Goal: Task Accomplishment & Management: Complete application form

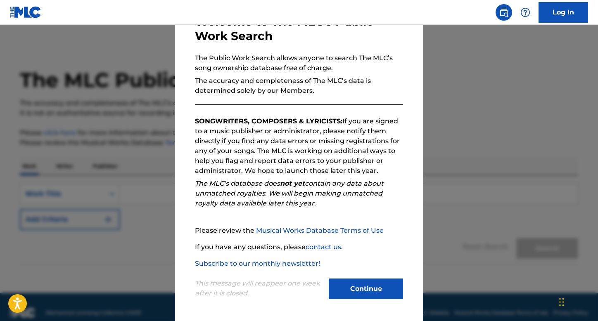
scroll to position [57, 0]
click at [367, 288] on button "Continue" at bounding box center [366, 289] width 74 height 21
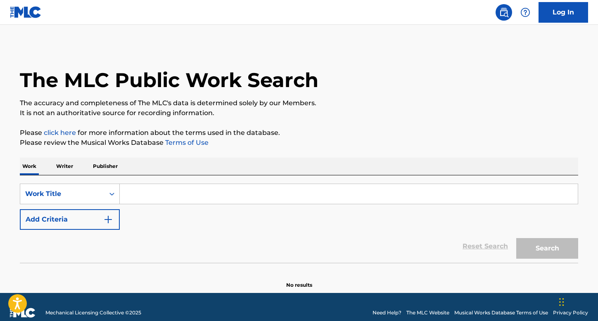
click at [161, 195] on input "Search Form" at bounding box center [349, 194] width 458 height 20
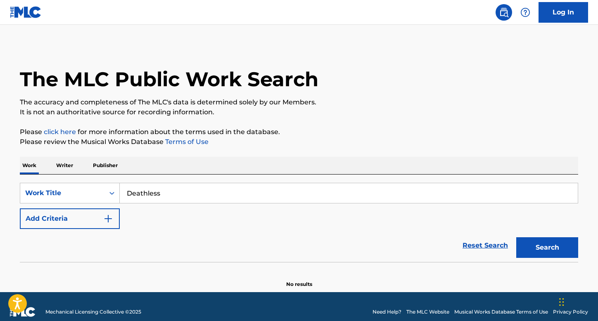
type input "Deathless"
click at [547, 248] on button "Search" at bounding box center [547, 247] width 62 height 21
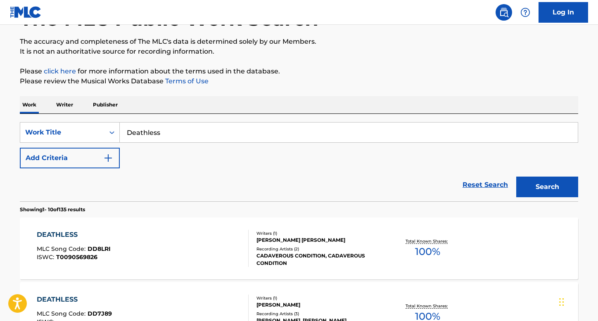
scroll to position [57, 0]
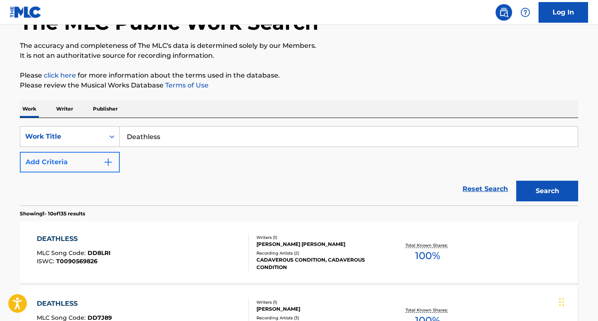
click at [112, 163] on img "Search Form" at bounding box center [108, 162] width 10 height 10
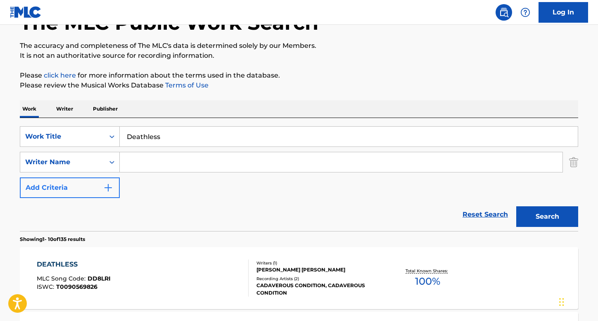
click at [106, 189] on img "Search Form" at bounding box center [108, 188] width 10 height 10
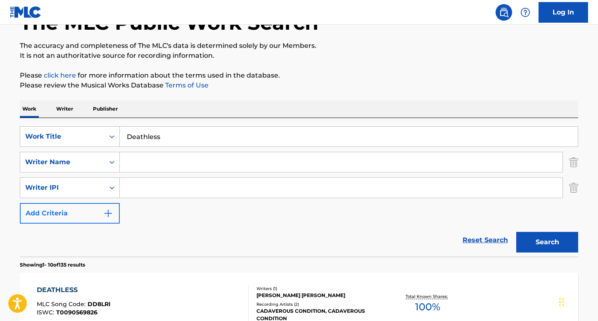
click at [112, 216] on img "Search Form" at bounding box center [108, 214] width 10 height 10
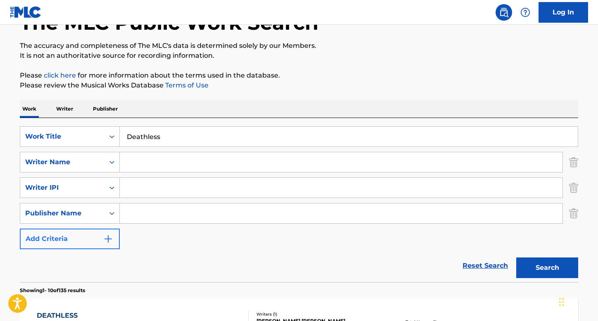
click at [112, 243] on img "Search Form" at bounding box center [108, 239] width 10 height 10
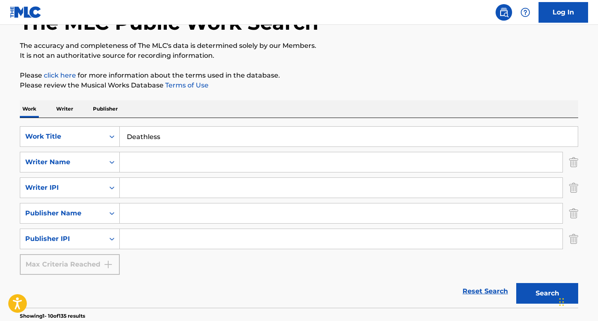
click at [105, 263] on div "Max Criteria Reached" at bounding box center [70, 264] width 100 height 21
click at [172, 138] on input "Deathless" at bounding box center [349, 137] width 458 height 20
click at [64, 107] on p "Writer" at bounding box center [65, 108] width 22 height 17
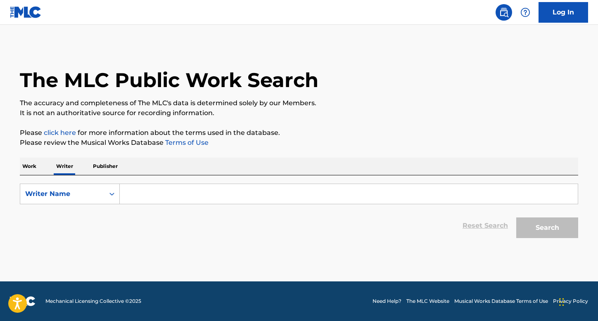
click at [163, 197] on input "Search Form" at bounding box center [349, 194] width 458 height 20
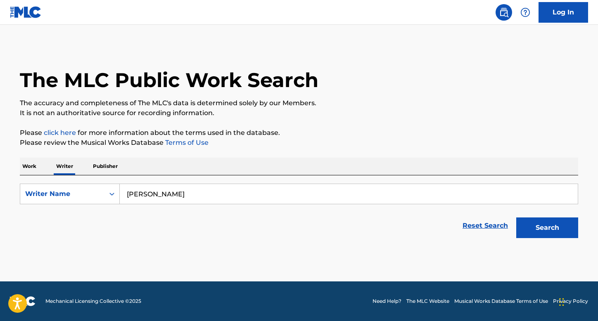
type input "[PERSON_NAME]"
click at [547, 228] on button "Search" at bounding box center [547, 228] width 62 height 21
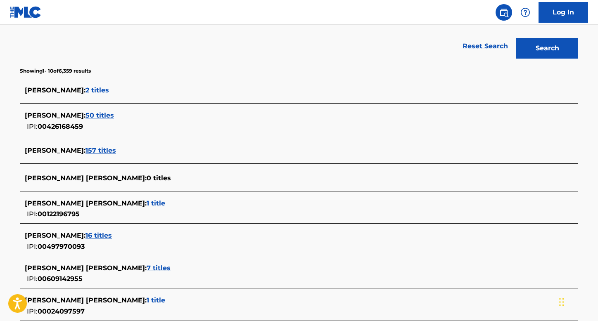
scroll to position [125, 0]
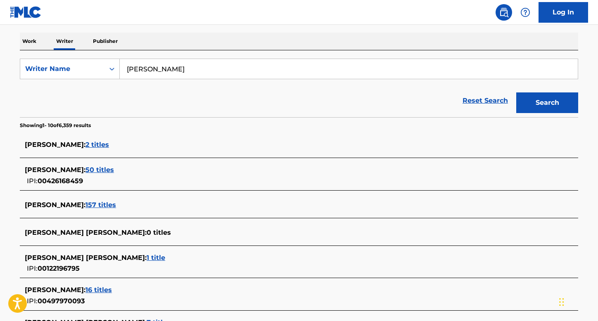
click at [95, 171] on span "50 titles" at bounding box center [99, 170] width 28 height 8
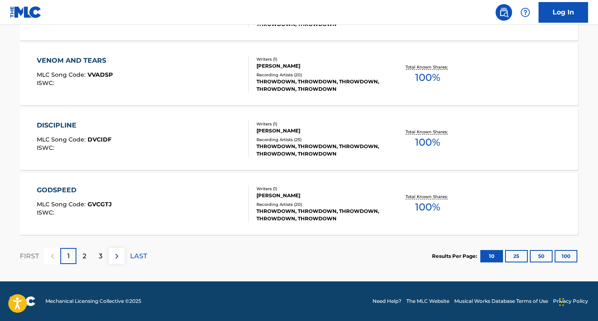
scroll to position [690, 0]
click at [84, 259] on p "2" at bounding box center [85, 257] width 4 height 10
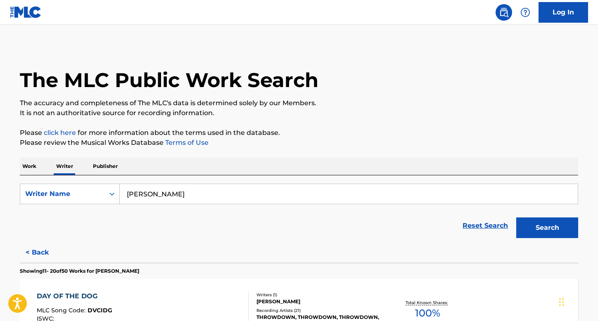
scroll to position [0, 0]
click at [28, 9] on img at bounding box center [26, 12] width 32 height 12
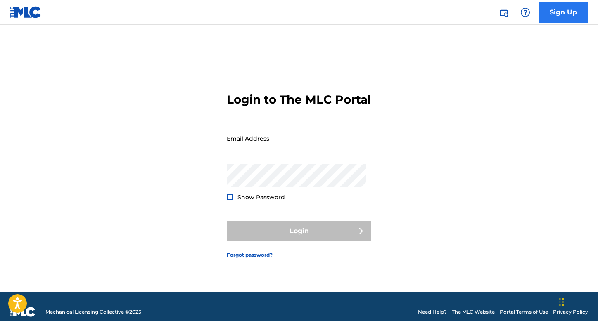
click at [558, 13] on link "Sign Up" at bounding box center [564, 12] width 50 height 21
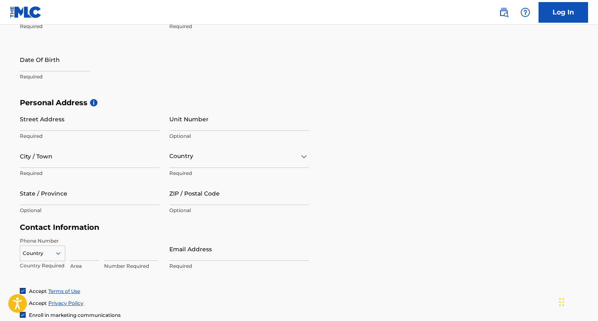
scroll to position [43, 0]
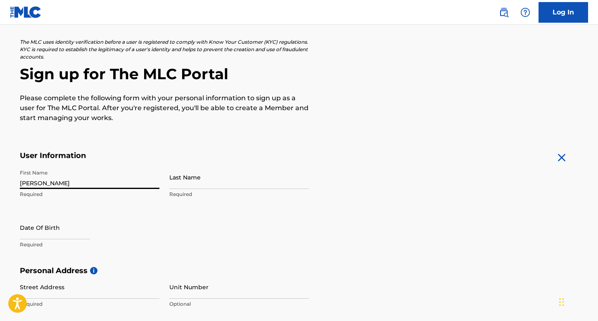
type input "[PERSON_NAME]"
select select "8"
select select "2025"
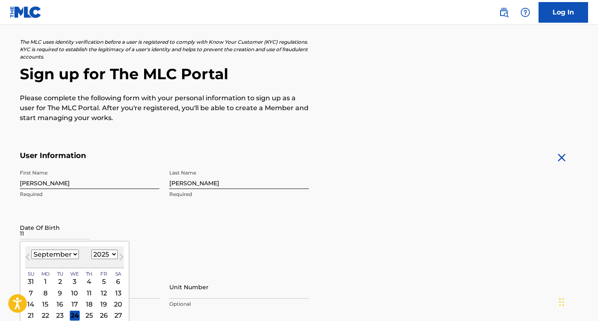
type input "1"
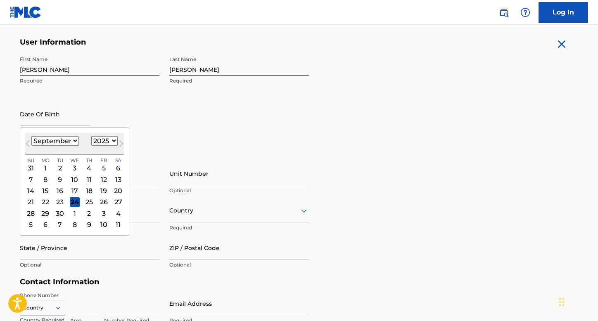
scroll to position [175, 0]
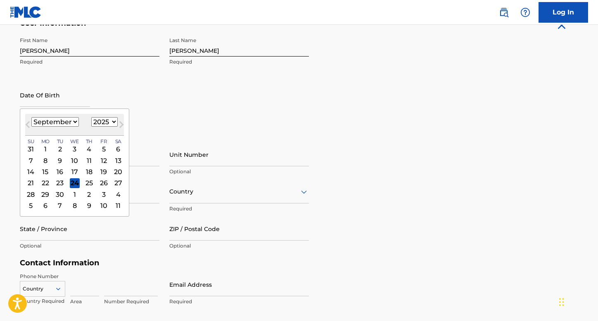
select select "10"
click at [99, 159] on div "7" at bounding box center [104, 161] width 10 height 10
type input "[DATE]"
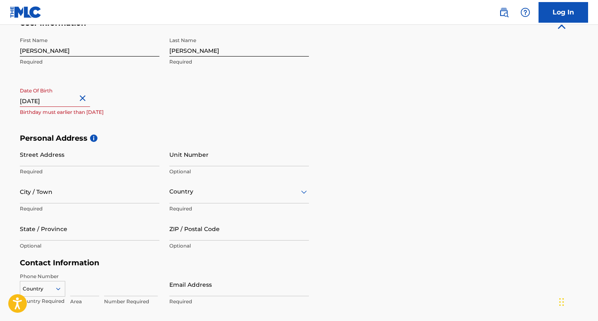
select select "10"
select select "2025"
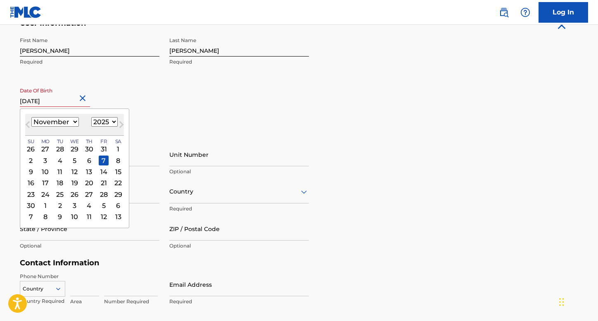
click at [80, 101] on input "[DATE]" at bounding box center [55, 95] width 70 height 24
type input "[DATE]"
select select "1973"
type input "[DATE]"
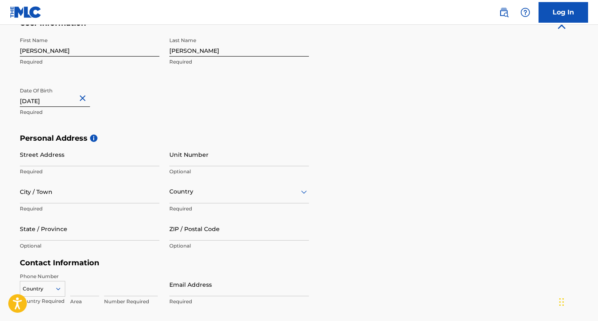
click at [183, 114] on div "First Name [PERSON_NAME] Required Last Name [PERSON_NAME] Required Date Of Birt…" at bounding box center [164, 83] width 289 height 101
type input "1"
type input "[STREET_ADDRESS]"
type input "Los Alamitos"
type input "[GEOGRAPHIC_DATA]"
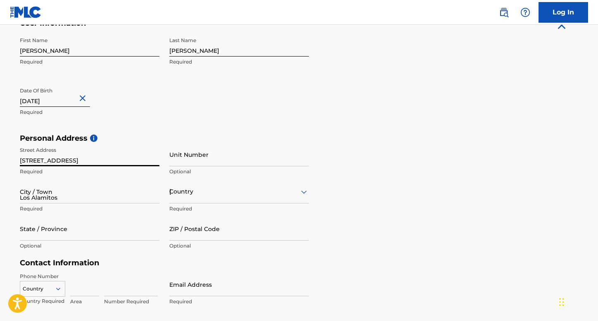
type input "CA"
type input "90720"
type input "[GEOGRAPHIC_DATA]"
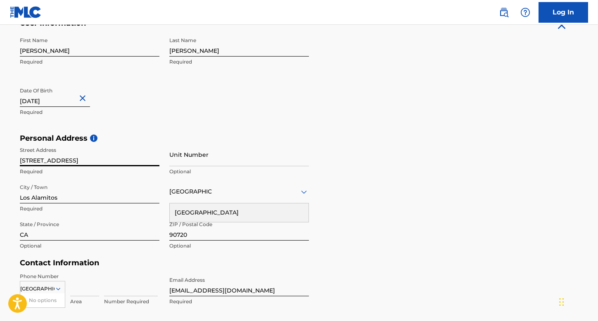
click at [382, 169] on div "Personal Address i Street Address [STREET_ADDRESS] Unit Number Optional City / …" at bounding box center [299, 196] width 558 height 125
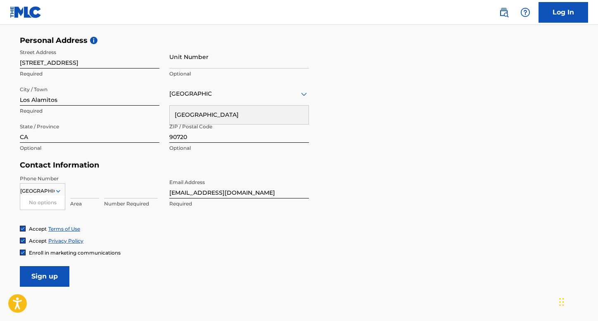
scroll to position [278, 0]
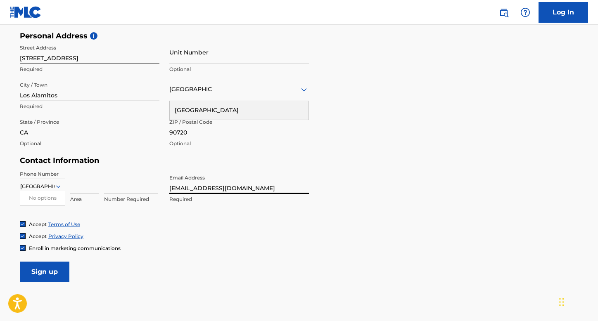
click at [241, 189] on input "[EMAIL_ADDRESS][DOMAIN_NAME]" at bounding box center [239, 183] width 140 height 24
type input "[PERSON_NAME]"
type input "[PERSON_NAME][EMAIL_ADDRESS][DOMAIN_NAME]"
click at [374, 240] on div "Accept Terms of Use Accept Privacy Policy Enroll in marketing communications" at bounding box center [299, 236] width 558 height 31
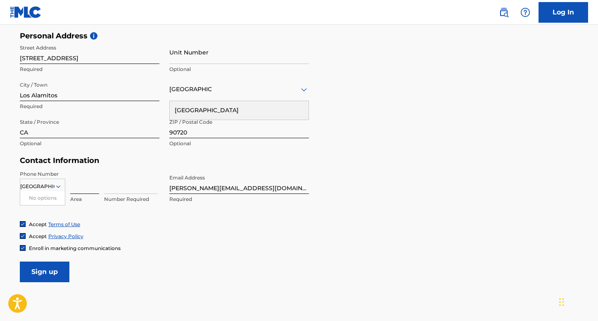
click at [83, 187] on input at bounding box center [84, 183] width 29 height 24
type input "909"
click at [99, 186] on div "United States No options Country Required 9099929093 Area Number Required" at bounding box center [90, 189] width 140 height 37
click at [88, 188] on input "9099929093" at bounding box center [84, 183] width 29 height 24
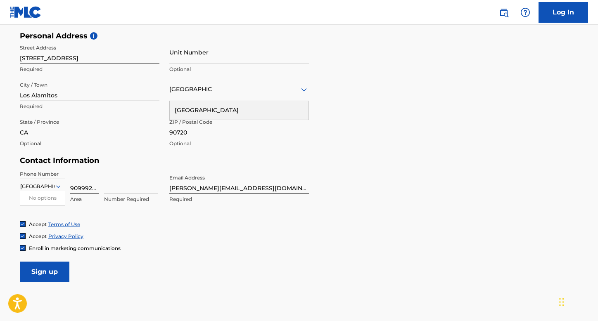
click at [88, 188] on input "9099929093" at bounding box center [84, 183] width 29 height 24
type input "909"
type input "9929093"
click at [169, 252] on form "User Information First Name [PERSON_NAME] Required Last Name [PERSON_NAME] Requ…" at bounding box center [299, 99] width 558 height 366
click at [56, 267] on input "Sign up" at bounding box center [45, 272] width 50 height 21
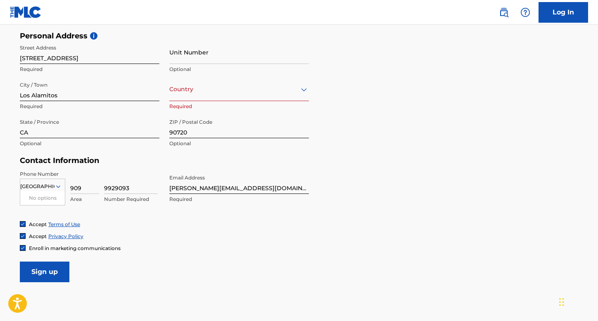
click at [36, 185] on input "[GEOGRAPHIC_DATA]" at bounding box center [37, 186] width 34 height 7
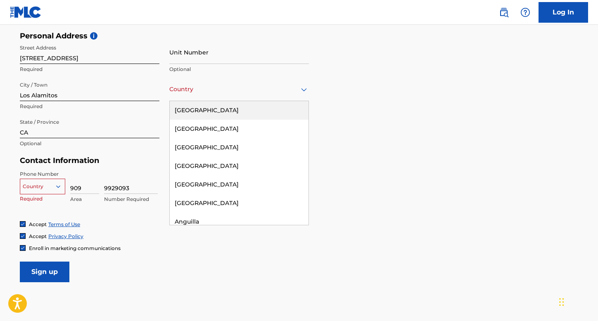
click at [193, 88] on div at bounding box center [239, 89] width 140 height 10
click at [196, 112] on div "[GEOGRAPHIC_DATA]" at bounding box center [239, 110] width 139 height 19
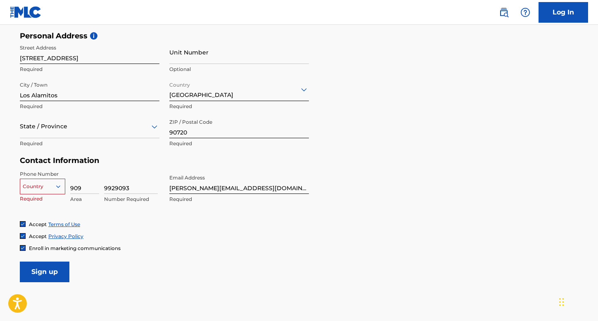
drag, startPoint x: 130, startPoint y: 249, endPoint x: 79, endPoint y: 212, distance: 62.1
click at [130, 249] on div "Enroll in marketing communications" at bounding box center [299, 248] width 558 height 7
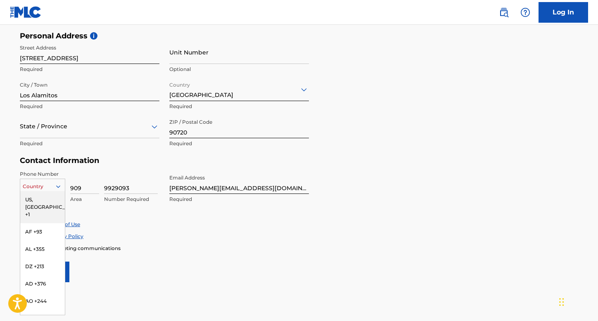
click at [60, 187] on icon at bounding box center [58, 186] width 7 height 7
click at [52, 202] on div "US, [GEOGRAPHIC_DATA] +1" at bounding box center [42, 207] width 45 height 32
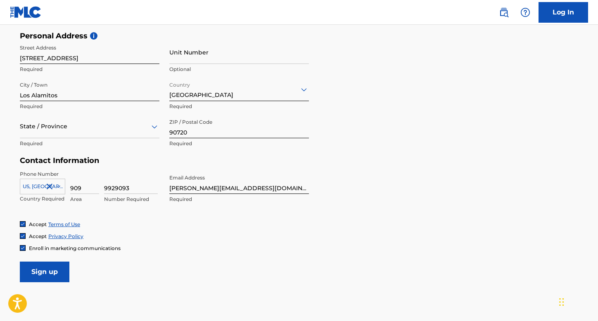
click at [225, 250] on div "Enroll in marketing communications" at bounding box center [299, 248] width 558 height 7
click at [54, 274] on input "Sign up" at bounding box center [45, 272] width 50 height 21
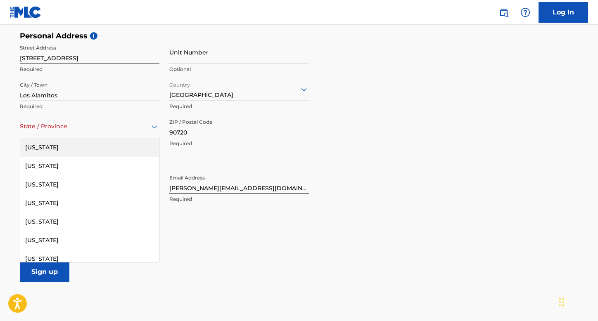
click at [72, 130] on div at bounding box center [90, 126] width 140 height 10
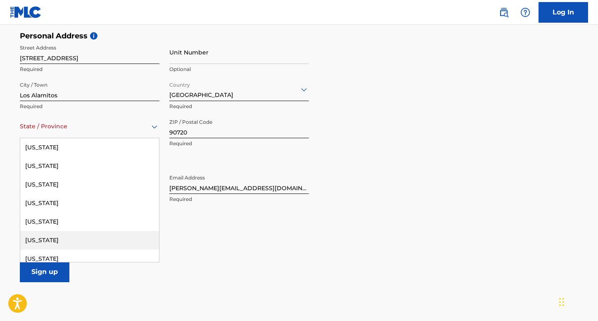
drag, startPoint x: 80, startPoint y: 239, endPoint x: 81, endPoint y: 233, distance: 5.9
click at [80, 239] on div "[US_STATE]" at bounding box center [89, 240] width 139 height 19
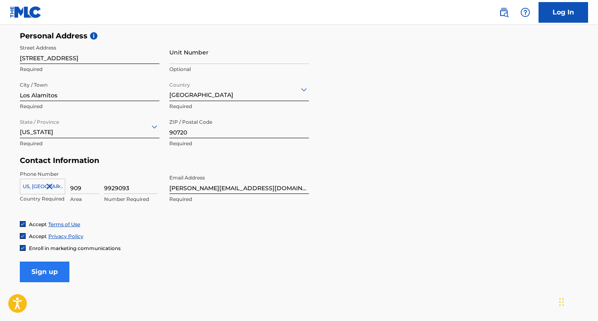
click at [55, 273] on input "Sign up" at bounding box center [45, 272] width 50 height 21
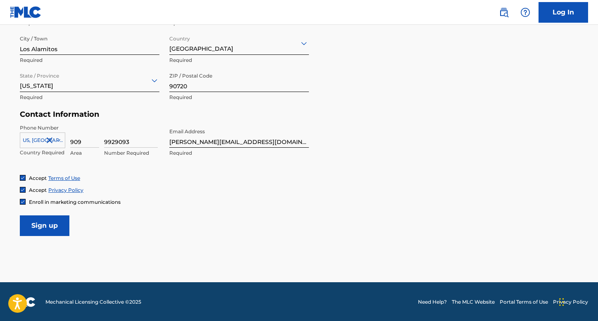
scroll to position [324, 0]
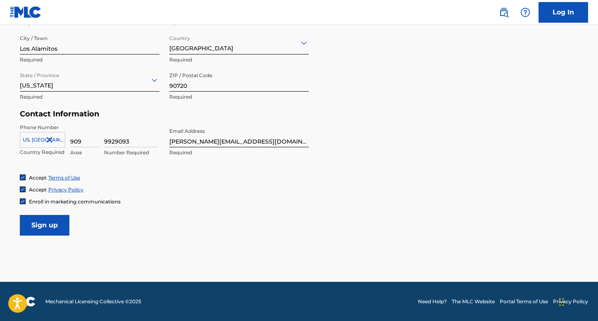
click at [33, 303] on img at bounding box center [23, 302] width 26 height 10
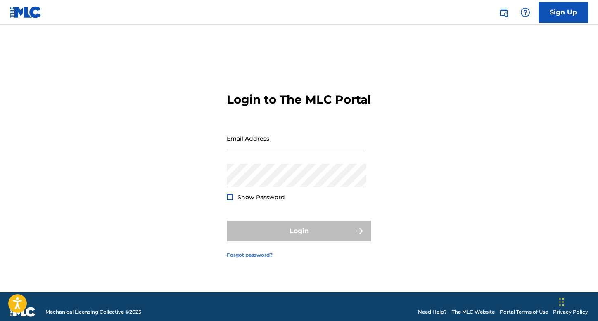
click at [241, 259] on link "Forgot password?" at bounding box center [250, 255] width 46 height 7
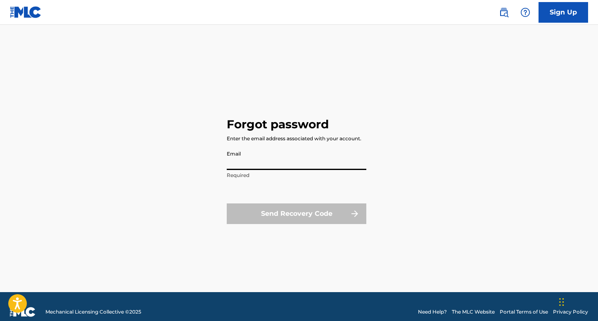
type input "[PERSON_NAME][EMAIL_ADDRESS][DOMAIN_NAME]"
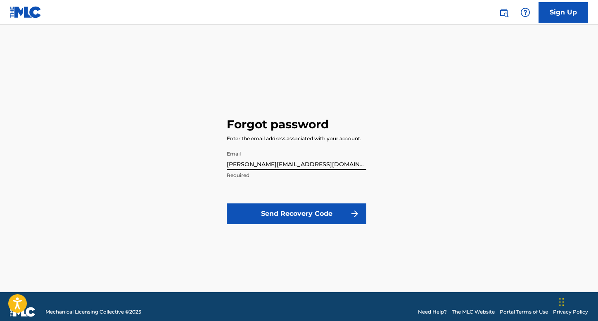
click at [372, 230] on div "Forgot password Enter the email address associated with your account. Email [PE…" at bounding box center [299, 168] width 578 height 247
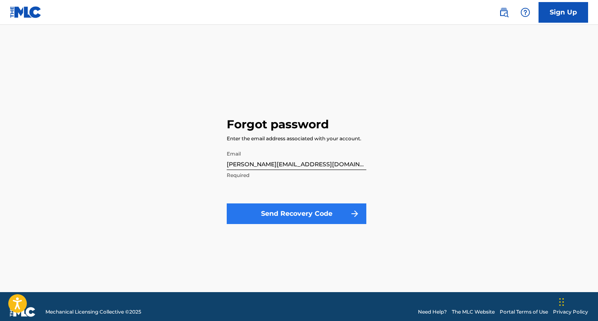
click at [321, 213] on button "Send Recovery Code" at bounding box center [297, 214] width 140 height 21
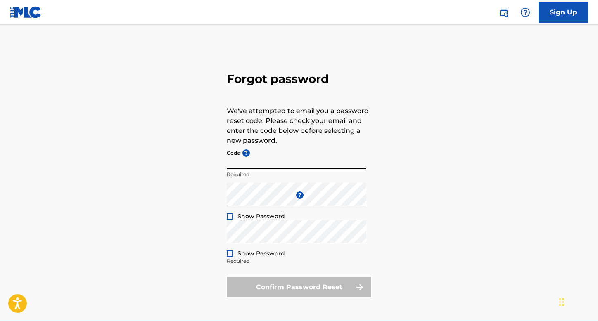
click at [262, 160] on input "Code ?" at bounding box center [297, 158] width 140 height 24
paste input "FP_d4b0b6905c7680c007ec263068a1"
type input "FP_d4b0b6905c7680c007ec263068a1"
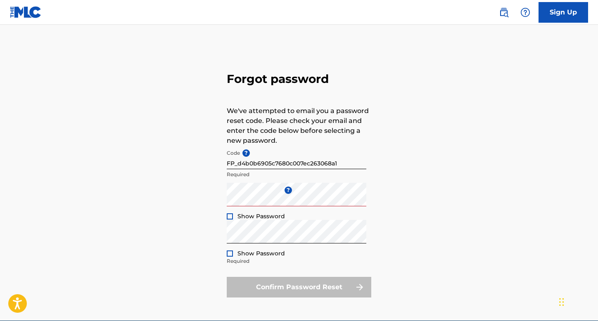
click at [398, 228] on div "Forgot password We've attempted to email you a password reset code. Please chec…" at bounding box center [299, 182] width 578 height 275
click at [229, 216] on div at bounding box center [230, 217] width 6 height 6
click at [228, 254] on div at bounding box center [230, 254] width 6 height 6
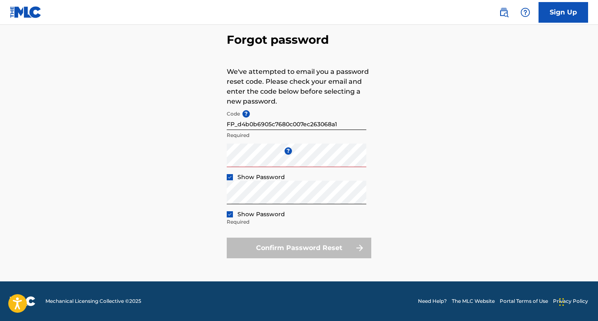
scroll to position [39, 0]
click at [441, 213] on div "Forgot password We've attempted to email you a password reset code. Please chec…" at bounding box center [299, 143] width 578 height 275
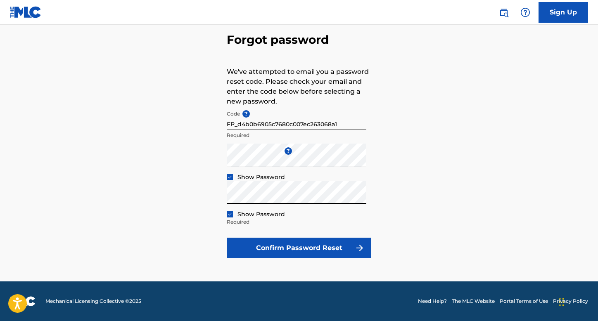
click at [442, 188] on div "Forgot password We've attempted to email you a password reset code. Please chec…" at bounding box center [299, 143] width 578 height 275
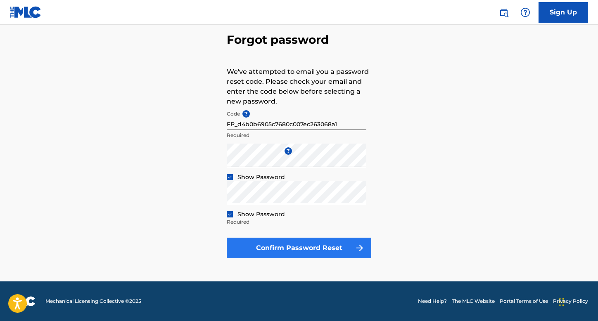
click at [300, 251] on button "Confirm Password Reset" at bounding box center [299, 248] width 145 height 21
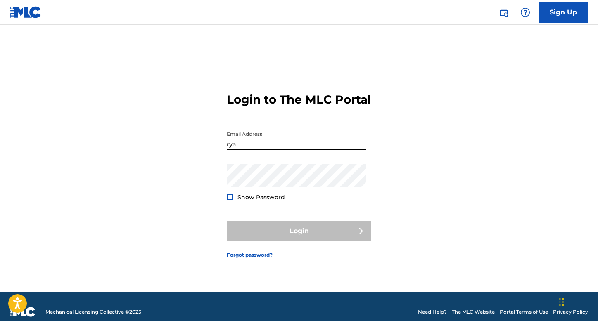
type input "[PERSON_NAME]"
type input "[PERSON_NAME][EMAIL_ADDRESS][DOMAIN_NAME]"
click at [378, 180] on div "Login to The MLC Portal Email Address [PERSON_NAME][EMAIL_ADDRESS][DOMAIN_NAME]…" at bounding box center [299, 168] width 578 height 247
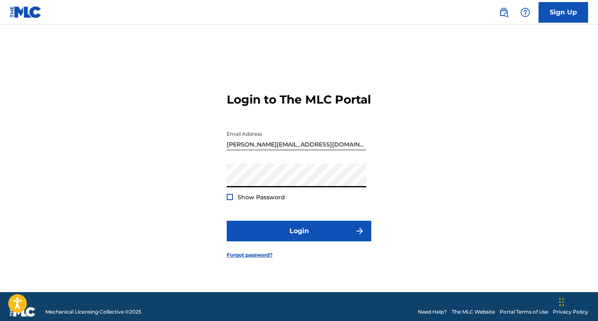
click at [412, 218] on div "Login to The MLC Portal Email Address [PERSON_NAME][EMAIL_ADDRESS][DOMAIN_NAME]…" at bounding box center [299, 168] width 578 height 247
click at [228, 200] on div at bounding box center [230, 197] width 6 height 6
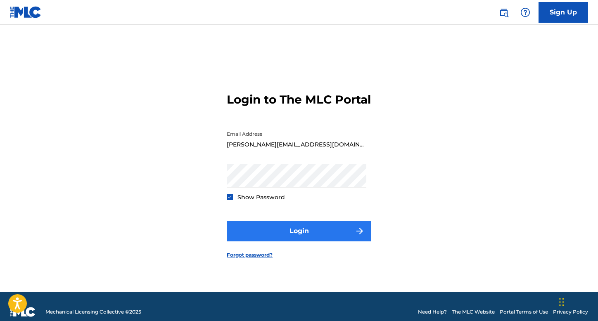
click at [314, 242] on button "Login" at bounding box center [299, 231] width 145 height 21
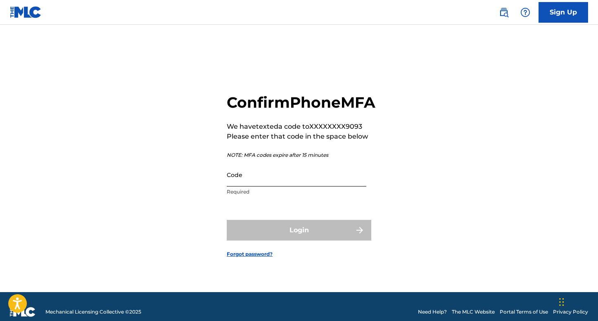
click at [237, 187] on input "Code" at bounding box center [297, 175] width 140 height 24
click at [239, 187] on input "Code" at bounding box center [297, 175] width 140 height 24
click at [261, 187] on input "Code" at bounding box center [297, 175] width 140 height 24
paste input "978612"
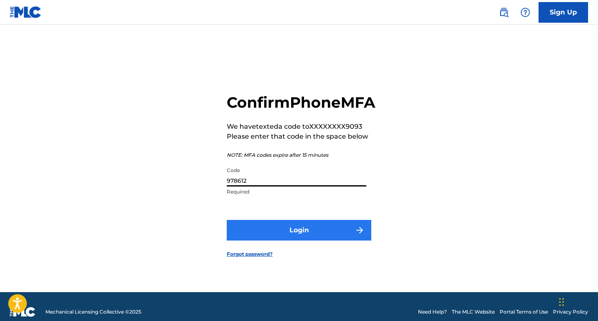
type input "978612"
click at [293, 236] on button "Login" at bounding box center [299, 230] width 145 height 21
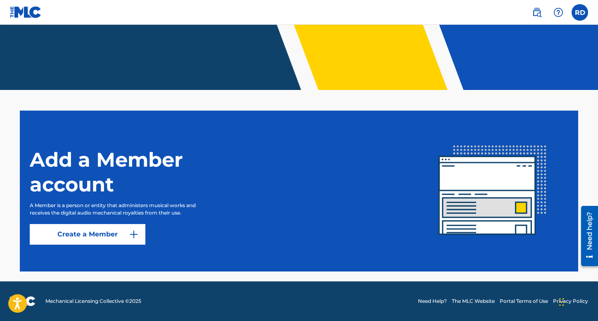
scroll to position [137, 0]
click at [121, 234] on link "Create a Member" at bounding box center [88, 234] width 116 height 21
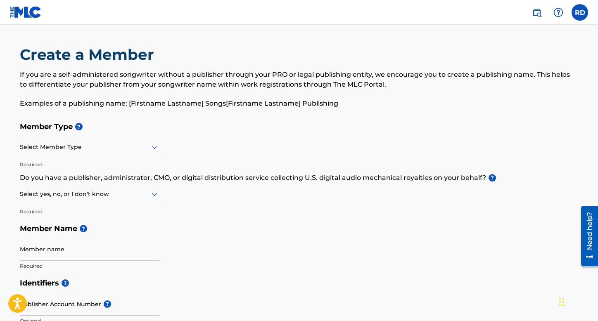
click at [123, 152] on div "Select Member Type" at bounding box center [90, 148] width 140 height 24
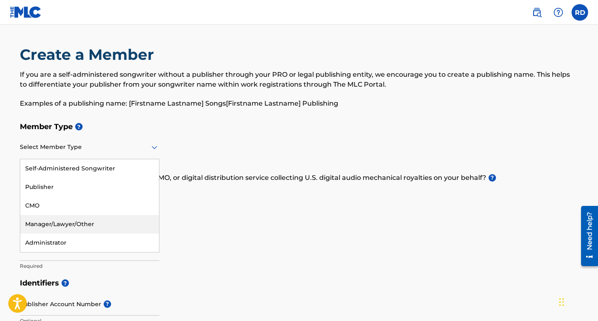
click at [110, 229] on div "Manager/Lawyer/Other" at bounding box center [89, 224] width 139 height 19
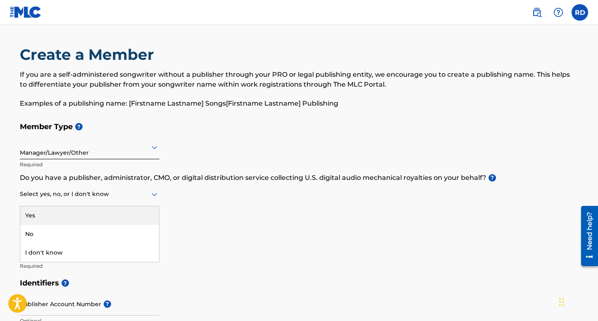
click at [104, 195] on div at bounding box center [90, 194] width 140 height 10
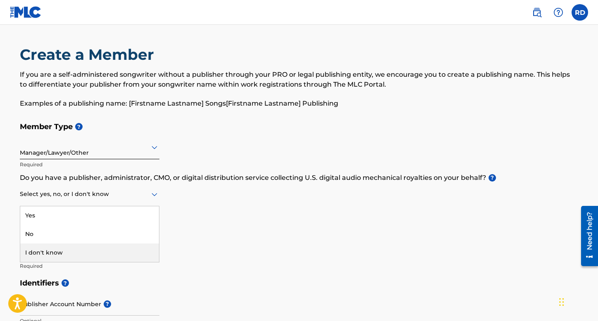
click at [106, 254] on div "I don't know" at bounding box center [89, 253] width 139 height 19
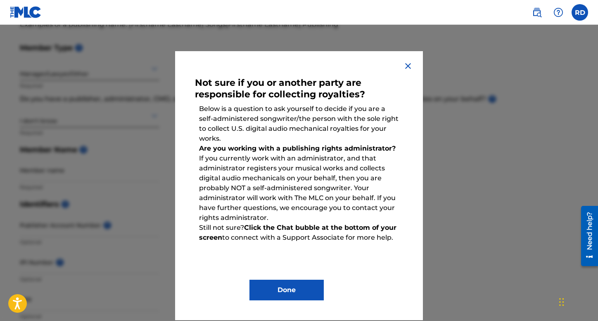
scroll to position [83, 0]
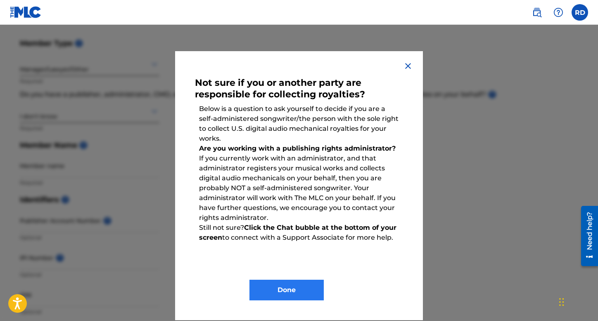
click at [303, 292] on button "Done" at bounding box center [286, 290] width 74 height 21
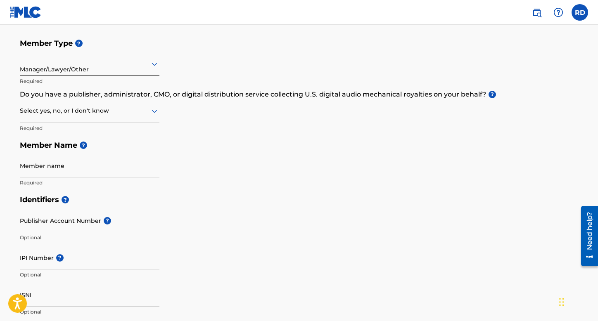
click at [155, 111] on icon at bounding box center [155, 111] width 6 height 3
click at [114, 150] on div "No" at bounding box center [89, 151] width 139 height 19
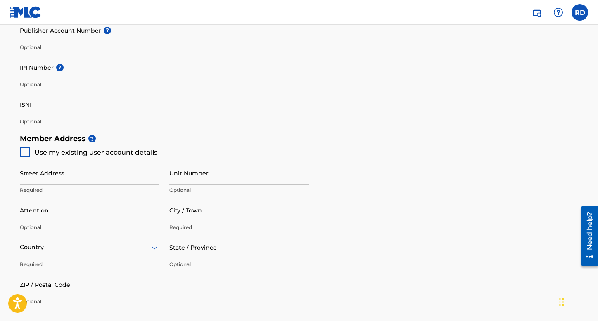
scroll to position [279, 0]
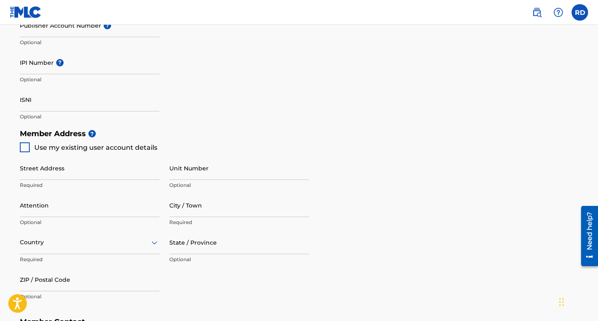
click at [25, 146] on div at bounding box center [25, 147] width 10 height 10
type input "[STREET_ADDRESS]"
type input "Los Alamitos"
type input "90720"
type input "909"
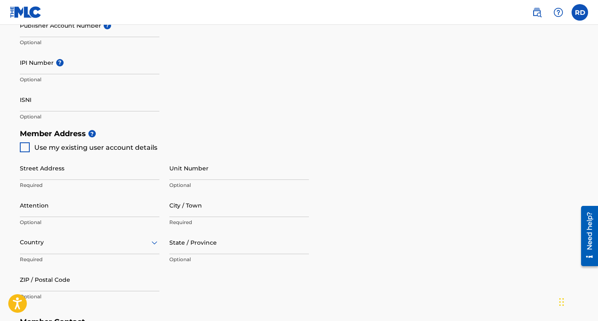
type input "9929093"
type input "[PERSON_NAME][EMAIL_ADDRESS][DOMAIN_NAME]"
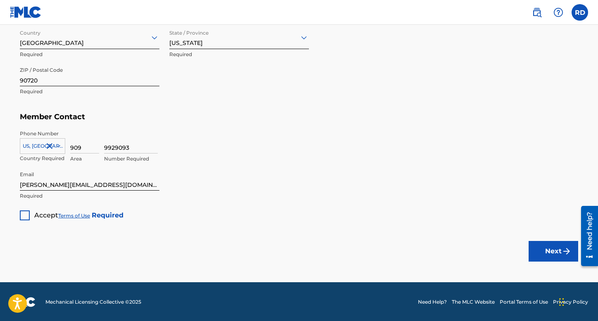
scroll to position [484, 0]
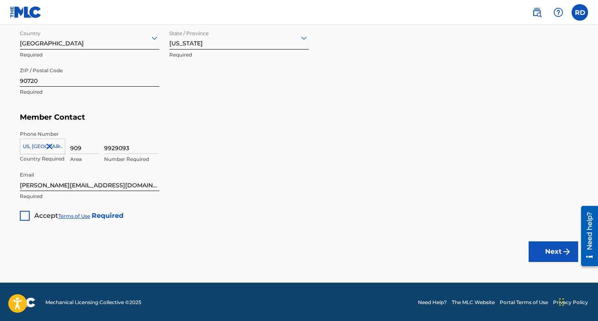
click at [26, 216] on div at bounding box center [25, 216] width 10 height 10
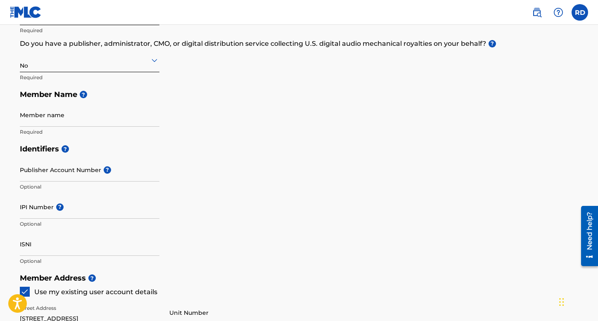
scroll to position [111, 0]
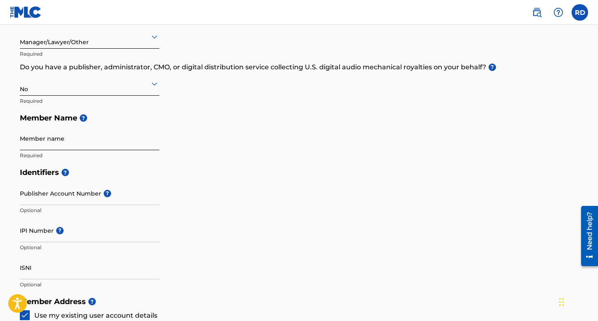
click at [44, 141] on input "Member name" at bounding box center [90, 139] width 140 height 24
type input "[PERSON_NAME]"
click at [295, 164] on h5 "Identifiers ?" at bounding box center [299, 173] width 558 height 18
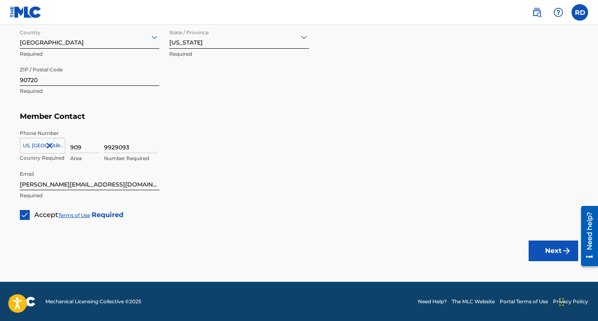
scroll to position [484, 0]
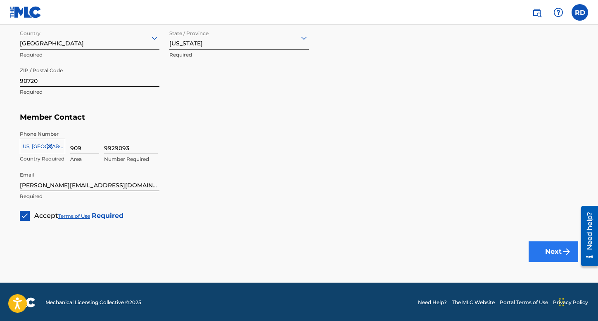
click at [550, 255] on button "Next" at bounding box center [554, 252] width 50 height 21
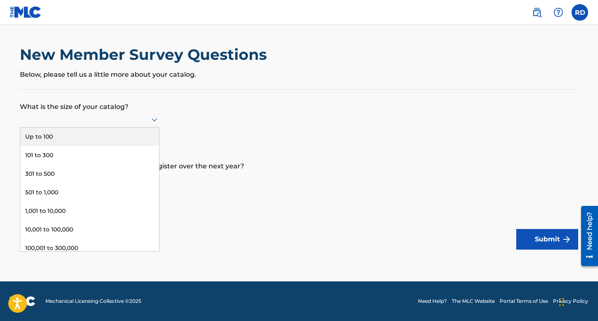
click at [154, 125] on icon at bounding box center [155, 120] width 10 height 10
click at [255, 127] on form "What is the size of your catalog? Up to 100, 1 of 9. 9 results available. Use U…" at bounding box center [299, 170] width 558 height 160
click at [138, 125] on div at bounding box center [90, 119] width 140 height 10
click at [116, 146] on div "Up to 100" at bounding box center [89, 137] width 139 height 19
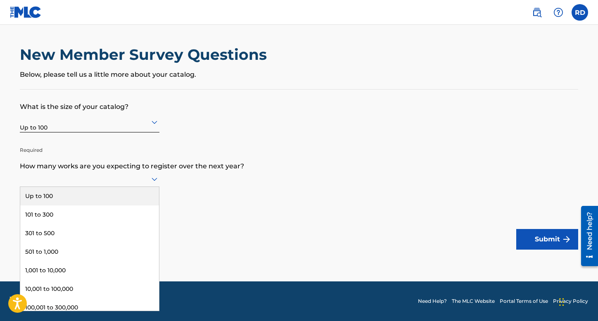
click at [154, 184] on icon at bounding box center [155, 179] width 10 height 10
click at [127, 206] on div "Up to 100" at bounding box center [89, 196] width 139 height 19
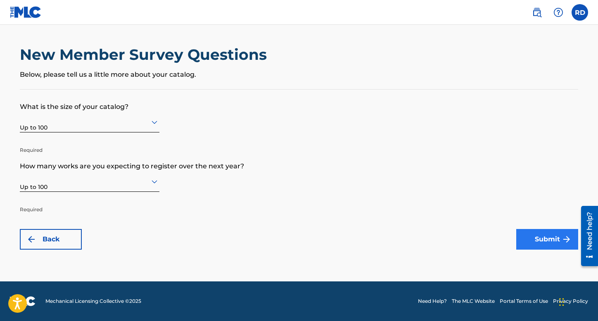
click at [533, 244] on button "Submit" at bounding box center [547, 239] width 62 height 21
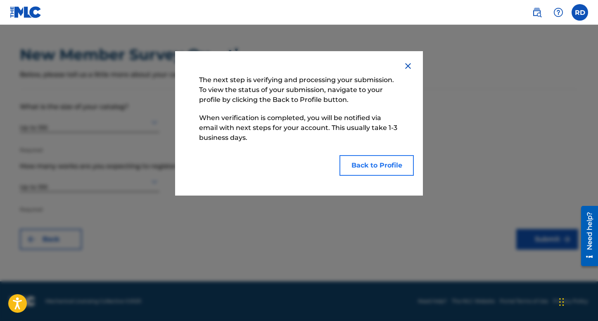
click at [385, 166] on button "Back to Profile" at bounding box center [376, 165] width 74 height 21
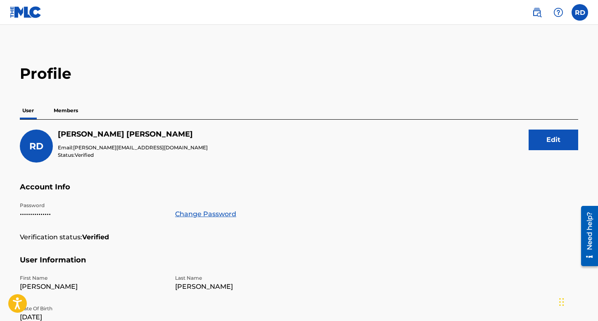
click at [70, 110] on p "Members" at bounding box center [65, 110] width 29 height 17
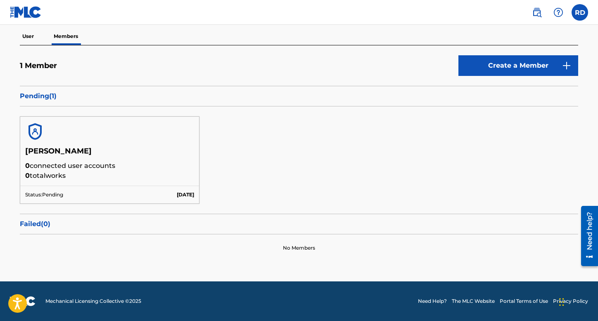
scroll to position [74, 0]
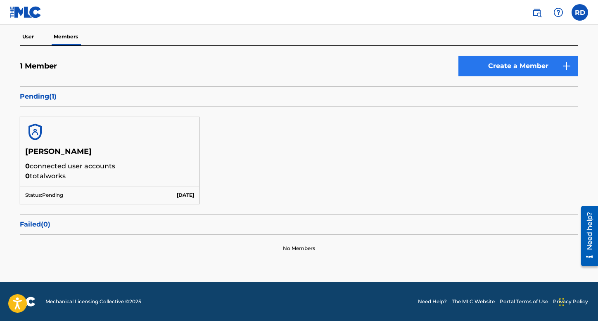
click at [493, 66] on link "Create a Member" at bounding box center [518, 66] width 120 height 21
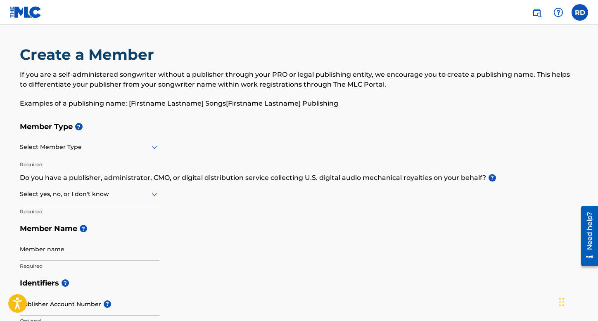
click at [122, 153] on div "Select Member Type" at bounding box center [90, 148] width 140 height 24
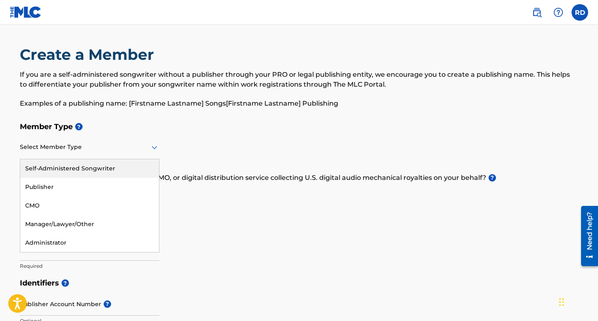
click at [115, 169] on div "Self-Administered Songwriter" at bounding box center [89, 168] width 139 height 19
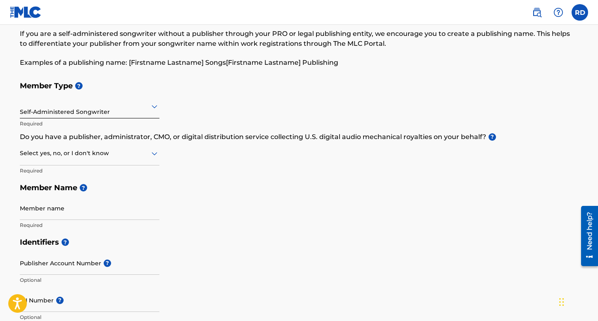
scroll to position [59, 0]
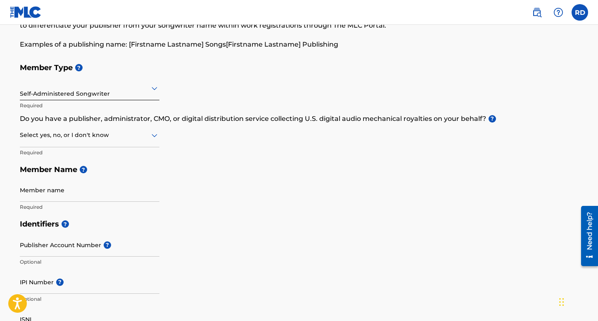
click at [143, 140] on div at bounding box center [90, 135] width 140 height 10
click at [123, 190] on div "I don't know" at bounding box center [89, 194] width 139 height 19
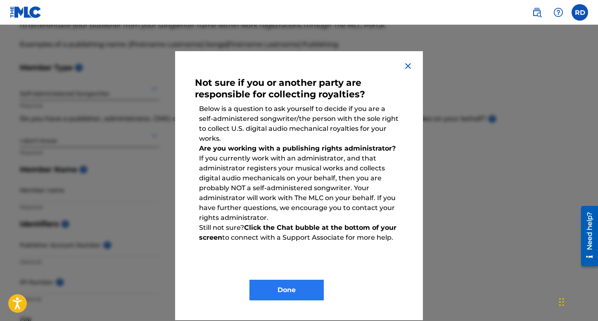
click at [302, 291] on button "Done" at bounding box center [286, 290] width 74 height 21
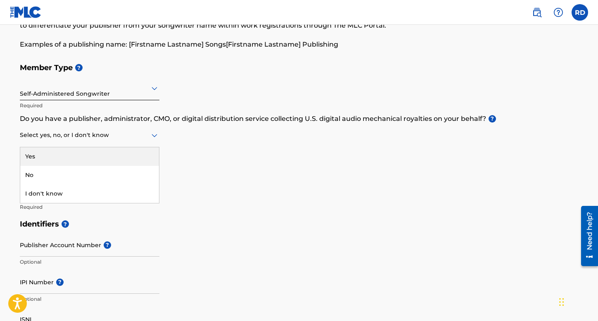
click at [87, 136] on div at bounding box center [90, 135] width 140 height 10
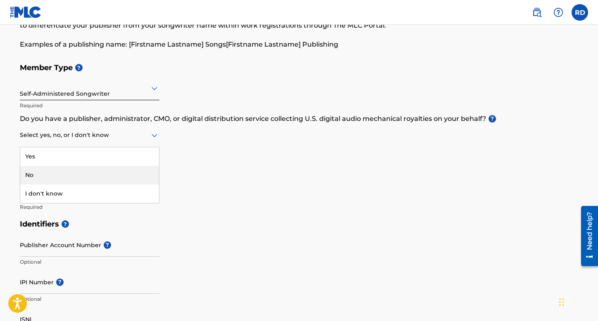
click at [80, 170] on div "No" at bounding box center [89, 175] width 139 height 19
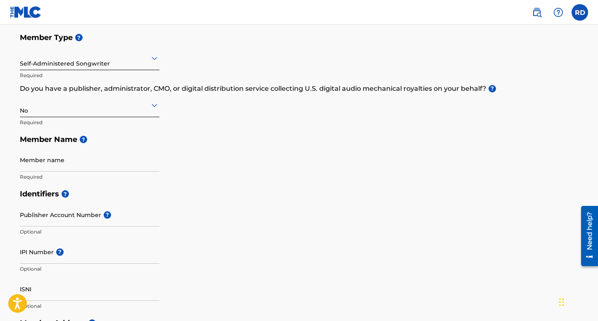
scroll to position [109, 0]
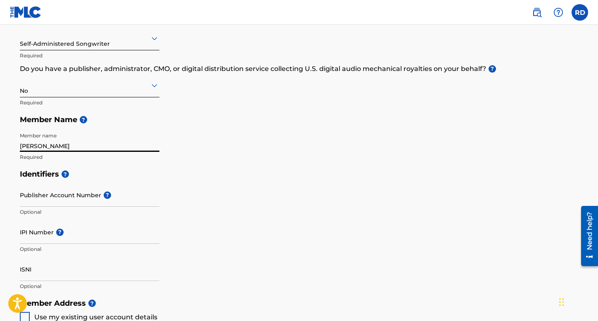
type input "[PERSON_NAME]"
click at [281, 196] on div "Identifiers ? Publisher Account Number ? Optional IPI Number ? Optional ISNI Op…" at bounding box center [299, 230] width 558 height 129
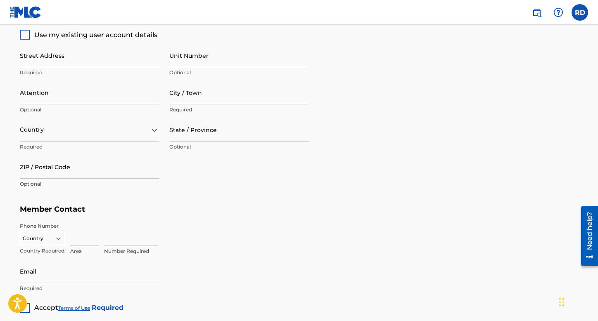
scroll to position [370, 0]
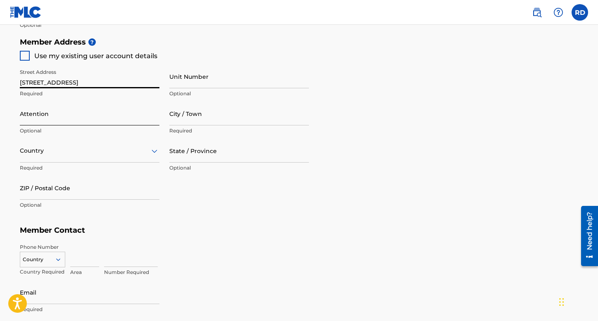
type input "[STREET_ADDRESS]"
type input "[GEOGRAPHIC_DATA]"
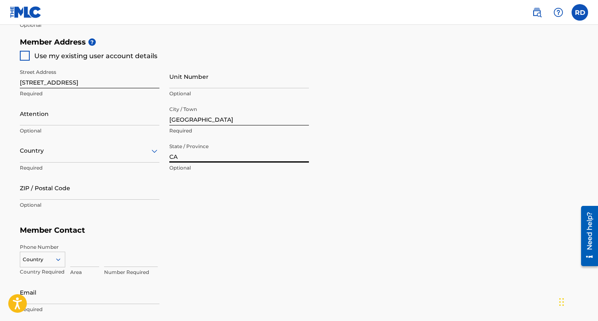
type input "CA"
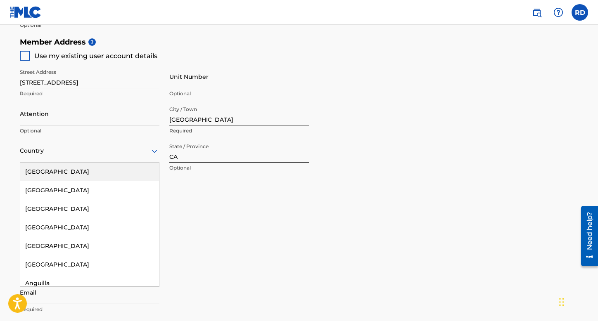
click at [52, 158] on div "Country" at bounding box center [90, 151] width 140 height 24
click at [51, 169] on div "[GEOGRAPHIC_DATA]" at bounding box center [89, 172] width 139 height 19
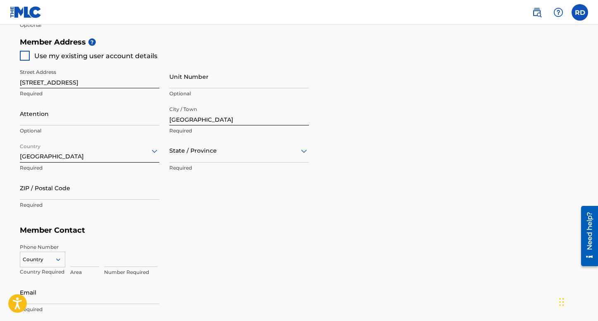
click at [202, 152] on div at bounding box center [239, 151] width 140 height 10
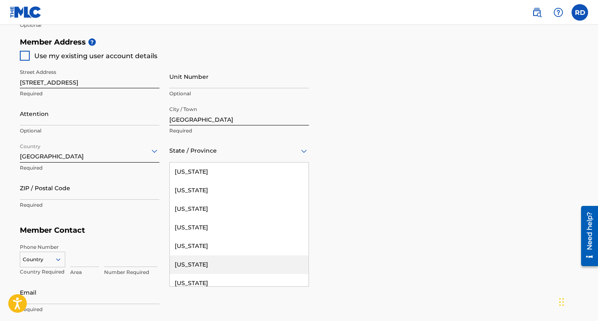
click at [201, 260] on div "[US_STATE]" at bounding box center [239, 265] width 139 height 19
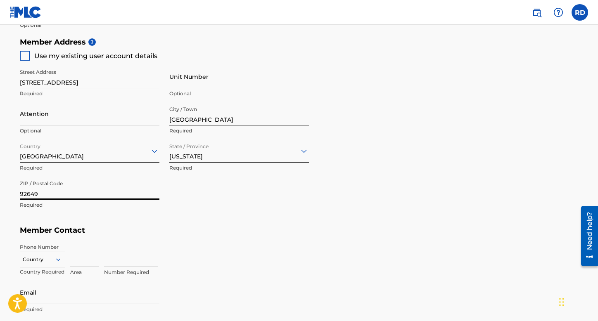
type input "92649"
click at [263, 275] on div "Number Required" at bounding box center [341, 262] width 474 height 37
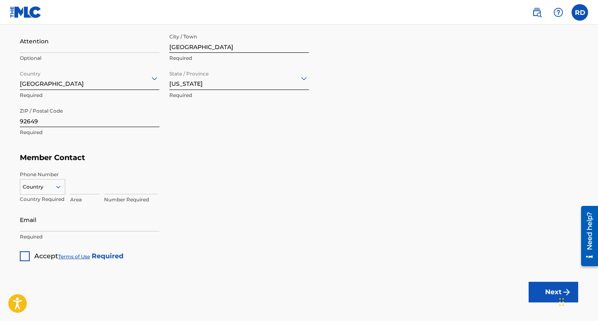
scroll to position [462, 0]
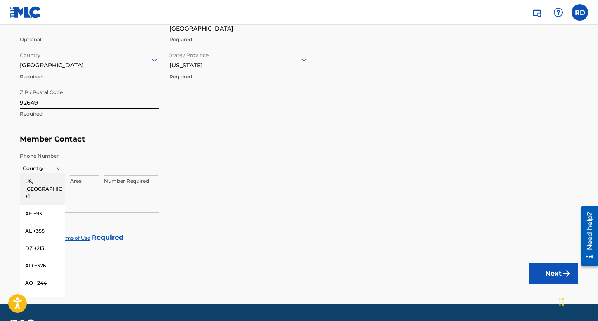
click at [59, 166] on icon at bounding box center [58, 168] width 7 height 7
click at [59, 180] on div "US, [GEOGRAPHIC_DATA] +1" at bounding box center [42, 189] width 45 height 32
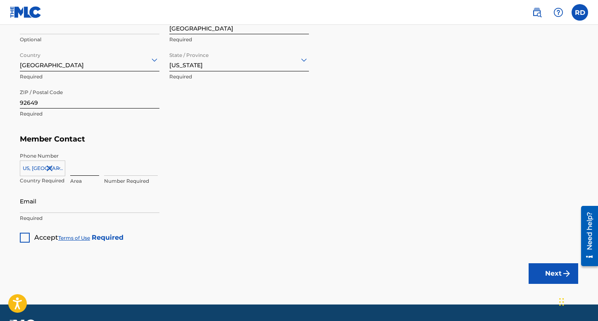
click at [84, 171] on input at bounding box center [84, 164] width 29 height 24
type input "714"
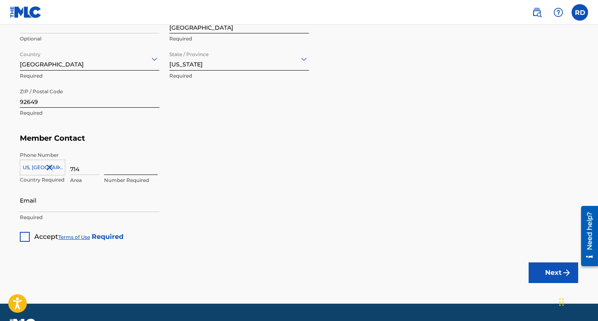
scroll to position [463, 0]
type input "4694691"
type input "[PERSON_NAME][EMAIL_ADDRESS][PERSON_NAME][DOMAIN_NAME]"
click at [26, 236] on div at bounding box center [25, 237] width 10 height 10
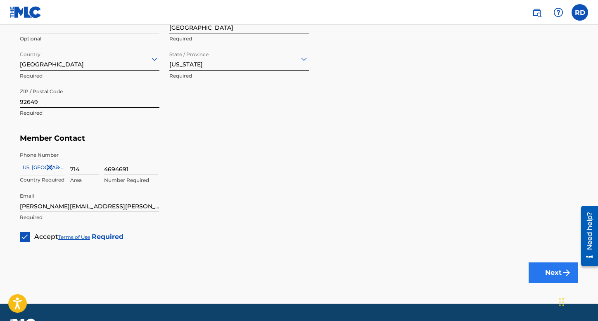
click at [542, 274] on button "Next" at bounding box center [554, 273] width 50 height 21
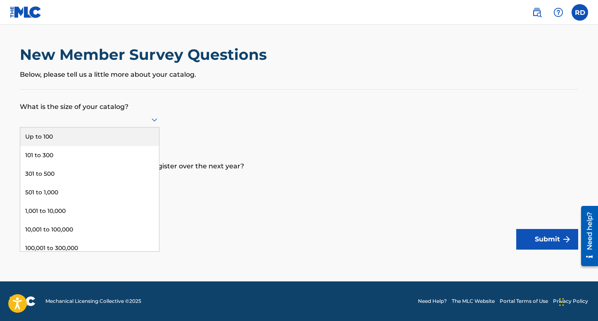
click at [151, 128] on div at bounding box center [90, 120] width 140 height 16
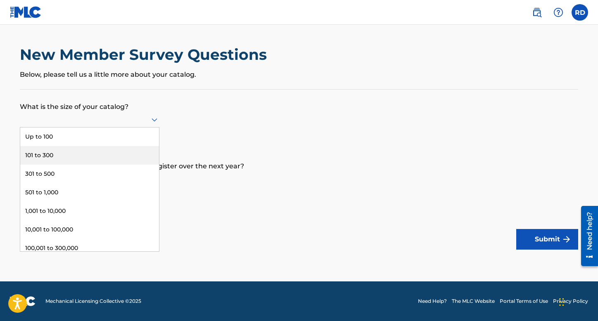
click at [124, 165] on div "101 to 300" at bounding box center [89, 155] width 139 height 19
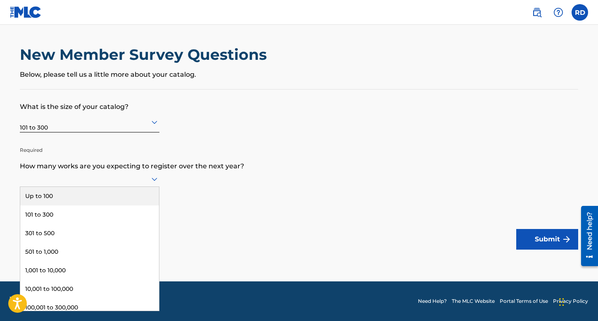
click at [119, 184] on div at bounding box center [90, 179] width 140 height 10
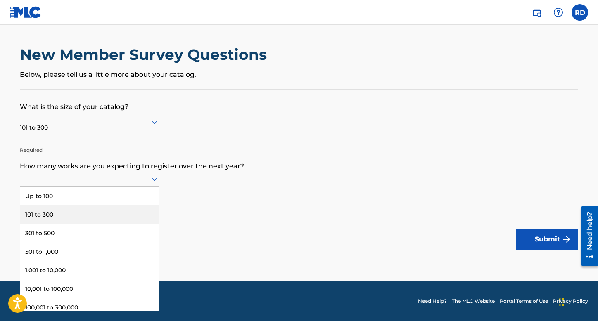
click at [104, 220] on div "101 to 300" at bounding box center [89, 215] width 139 height 19
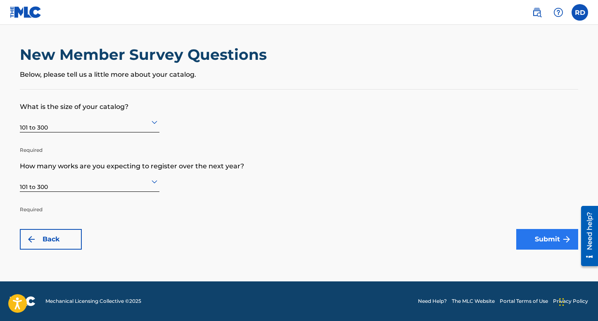
click at [529, 239] on button "Submit" at bounding box center [547, 239] width 62 height 21
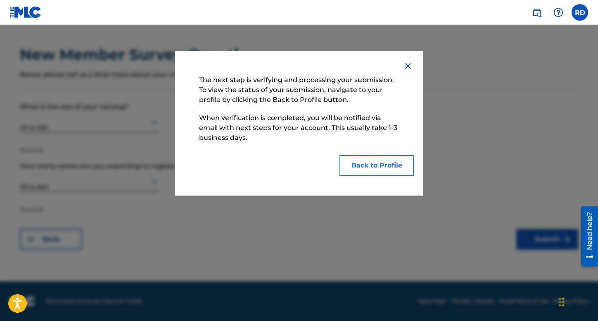
click at [384, 167] on button "Back to Profile" at bounding box center [376, 165] width 74 height 21
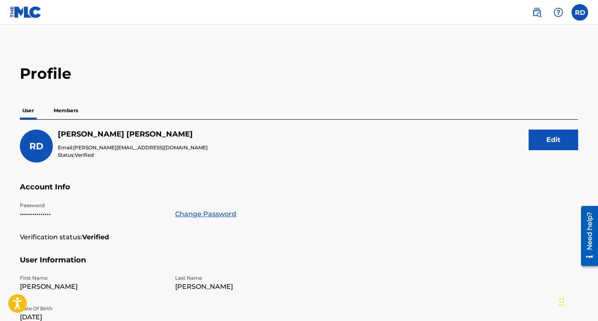
click at [65, 114] on p "Members" at bounding box center [65, 110] width 29 height 17
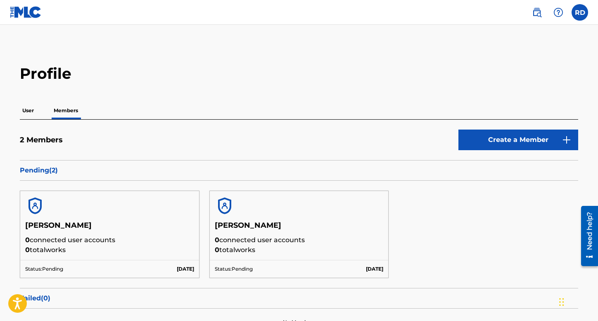
click at [218, 59] on main "Profile User Members 2 Members Create a Member Pending ( 2 ) [PERSON_NAME] 0 co…" at bounding box center [299, 190] width 598 height 331
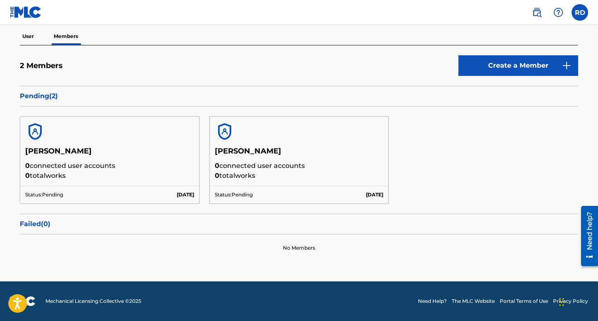
scroll to position [74, 0]
